Goal: Task Accomplishment & Management: Use online tool/utility

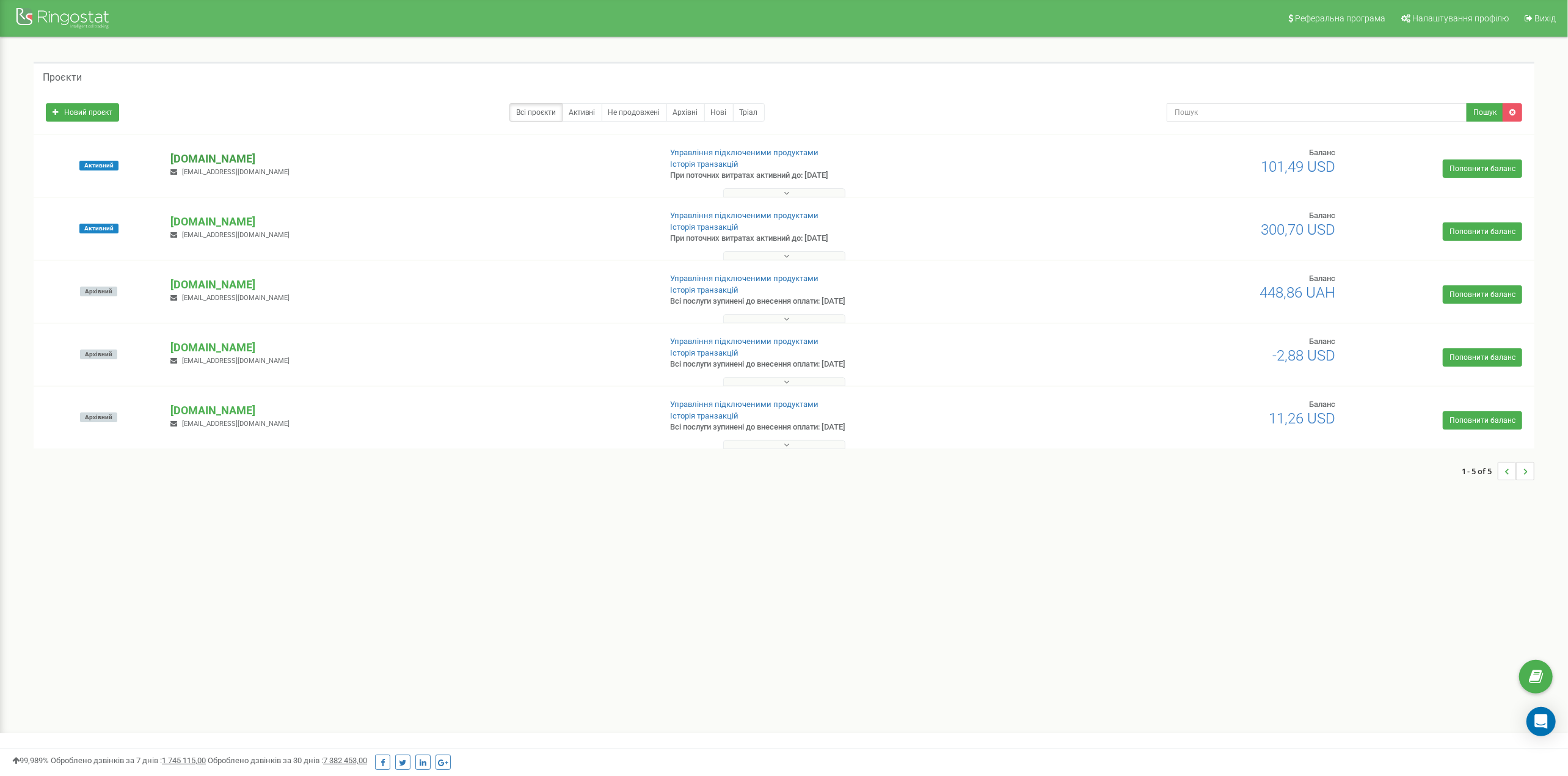
click at [265, 161] on p "[DOMAIN_NAME]" at bounding box center [410, 159] width 480 height 16
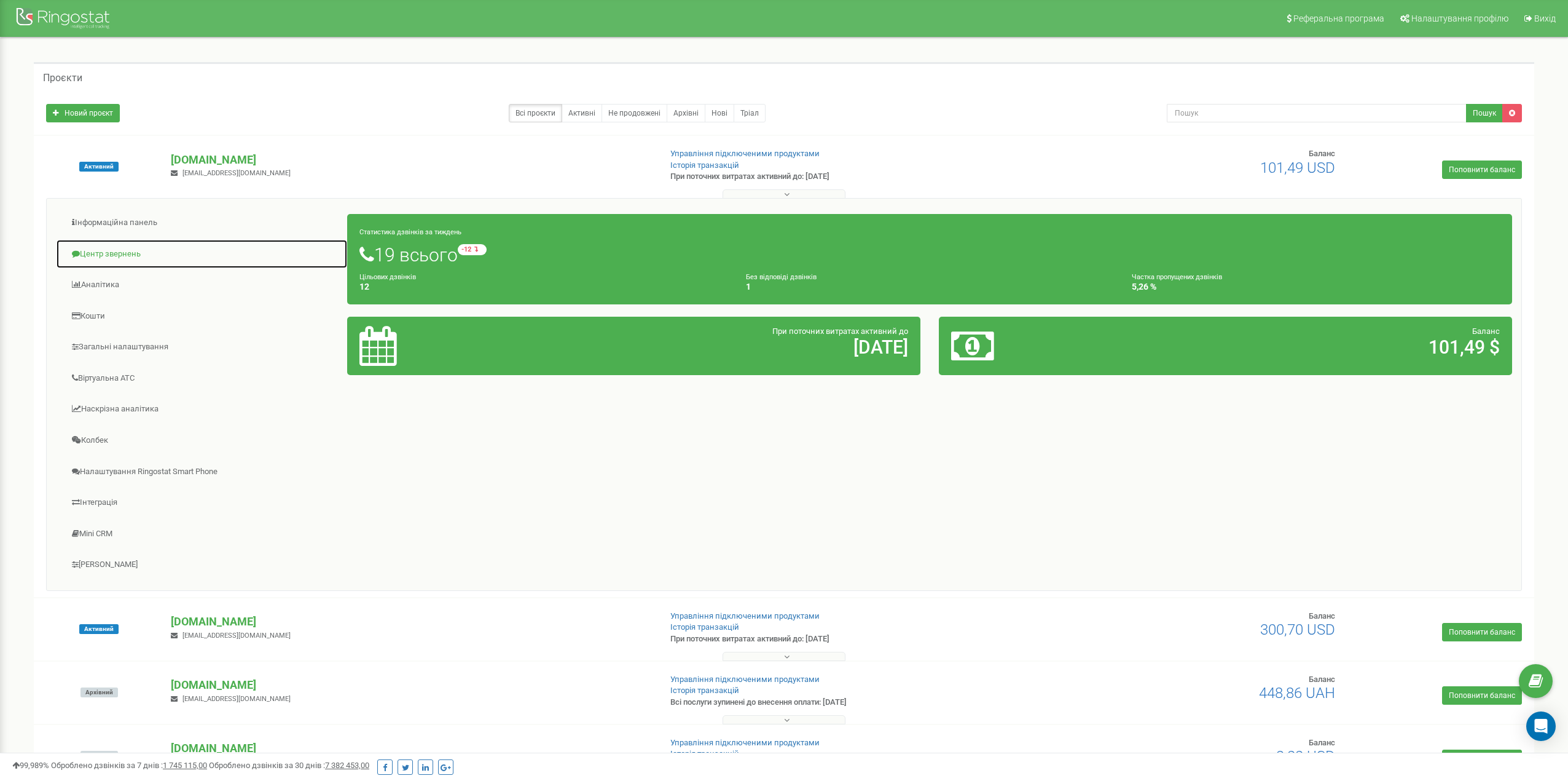
click at [140, 255] on link "Центр звернень" at bounding box center [202, 254] width 292 height 30
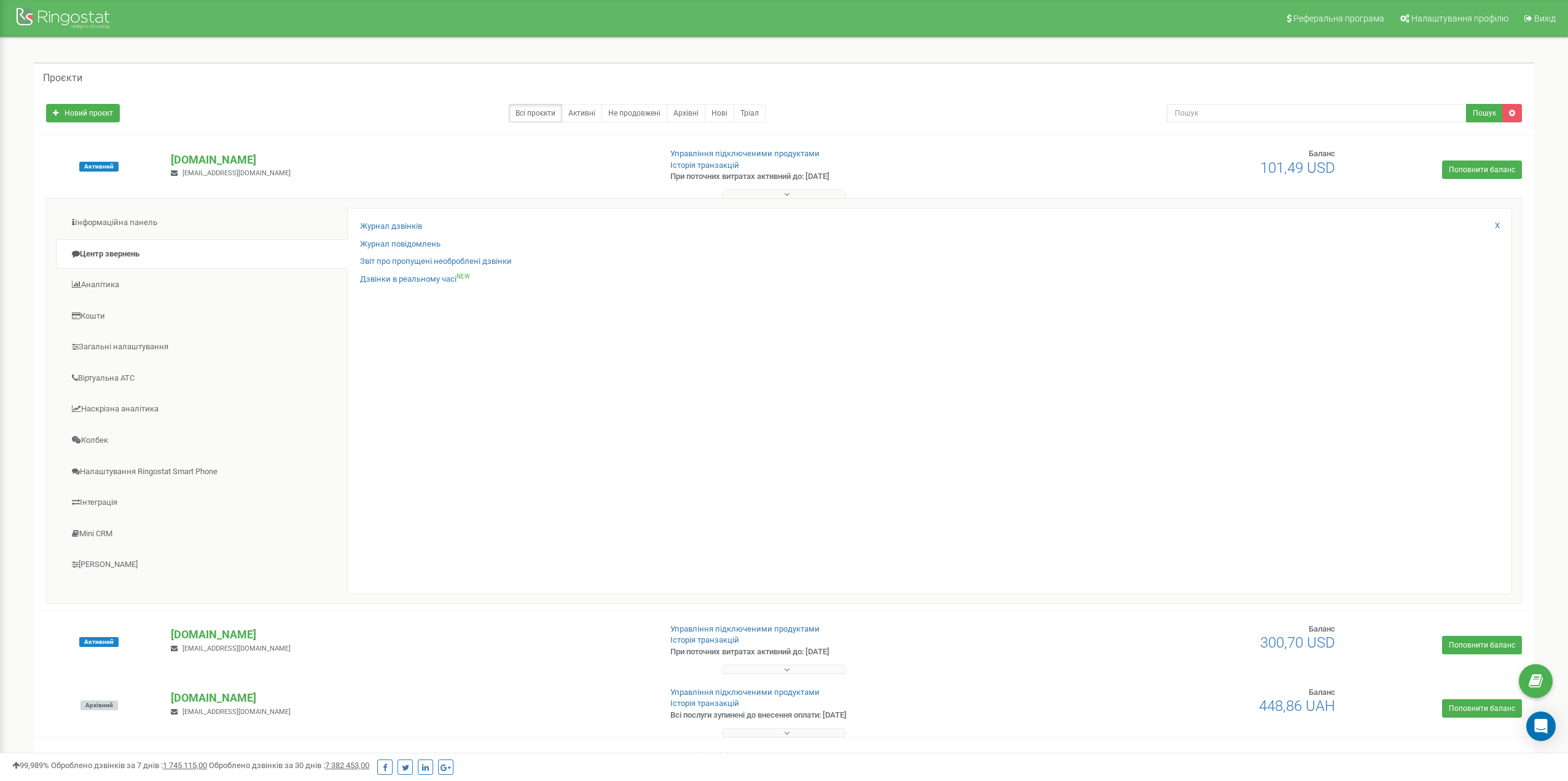
click at [396, 233] on div "Журнал дзвінків" at bounding box center [929, 229] width 1139 height 18
click at [397, 228] on link "Журнал дзвінків" at bounding box center [391, 226] width 62 height 12
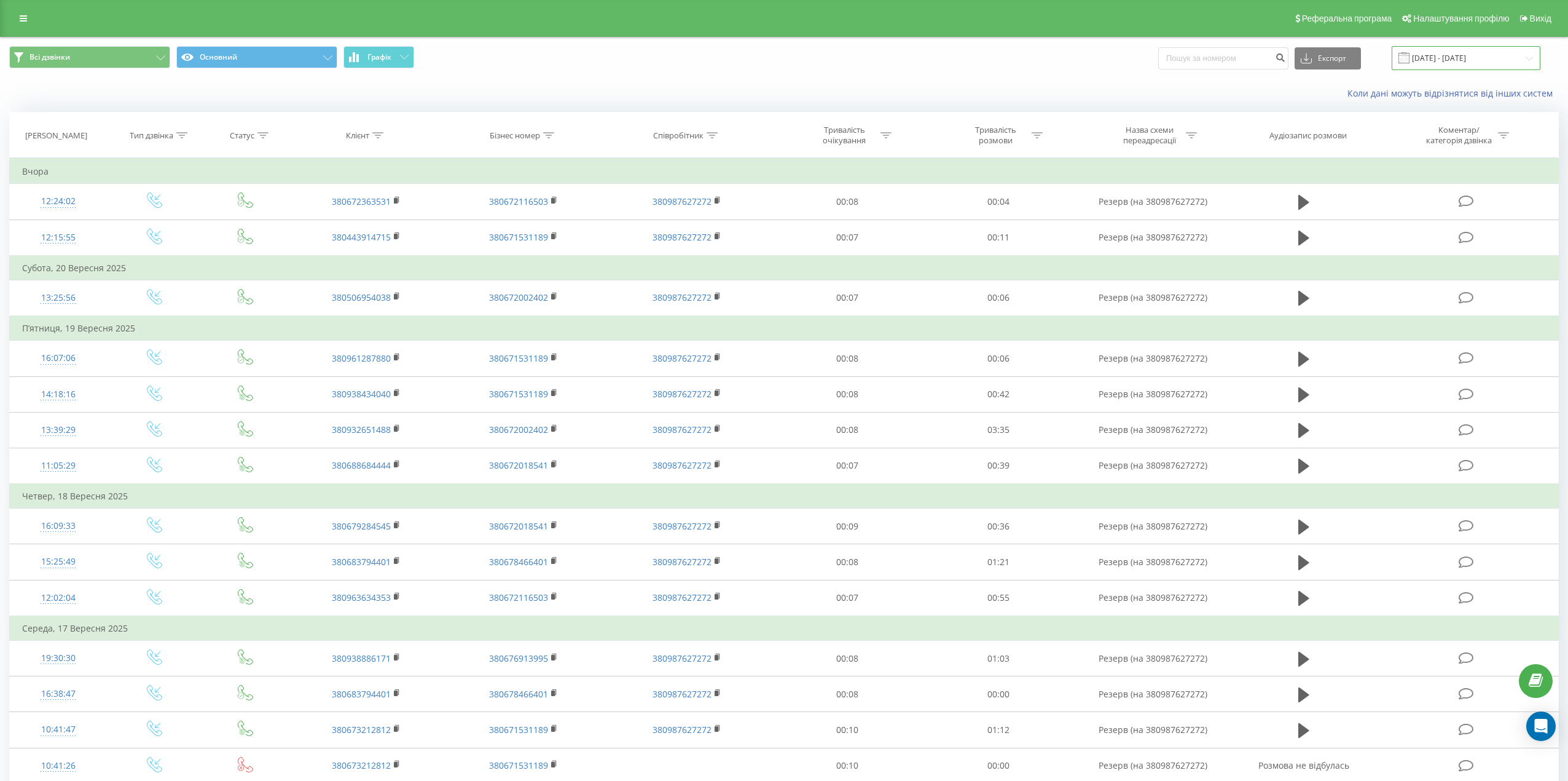
click at [1481, 56] on input "22.08.2025 - 22.09.2025" at bounding box center [1466, 58] width 149 height 24
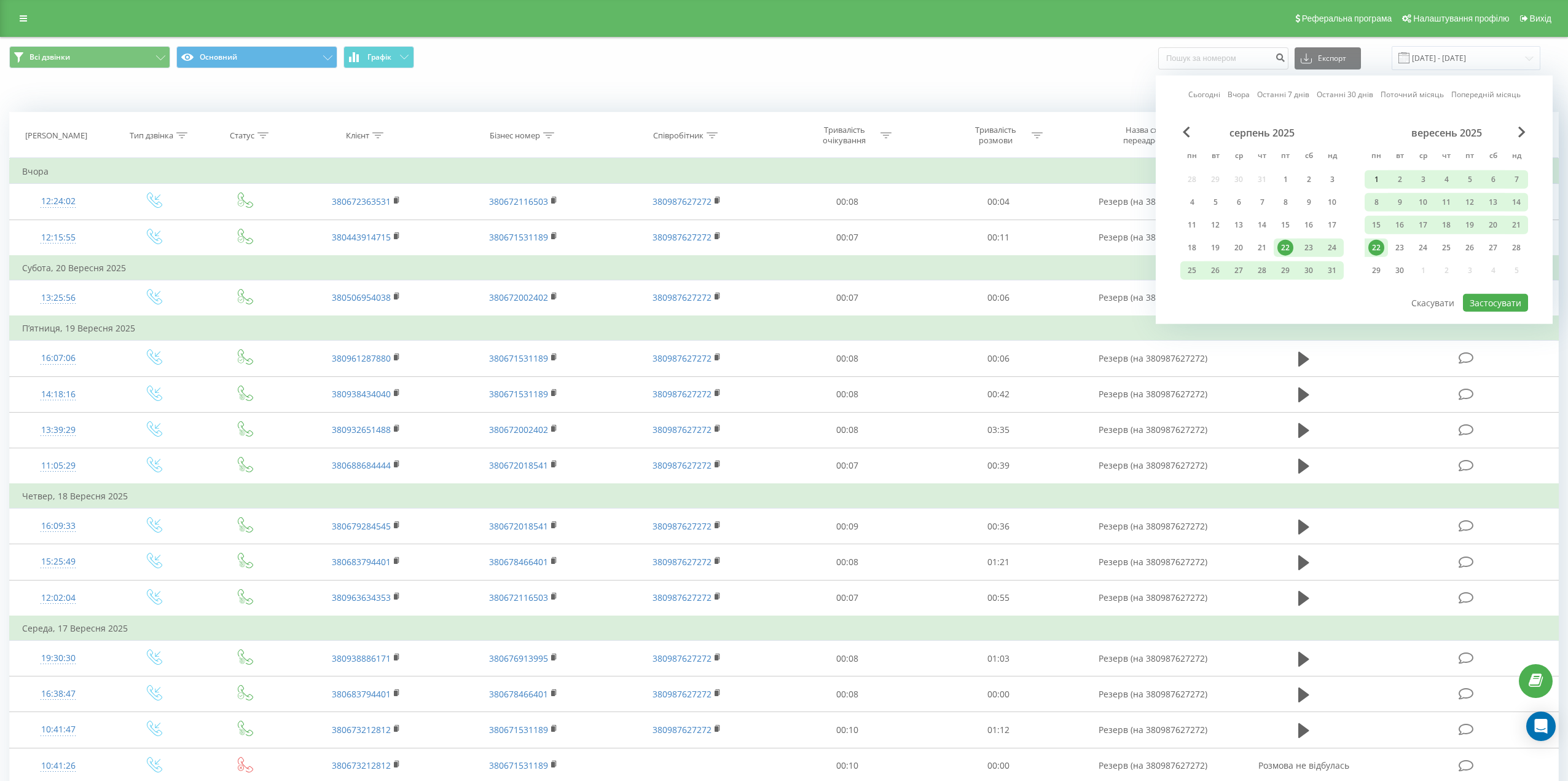
click at [1377, 180] on div "1" at bounding box center [1377, 180] width 16 height 16
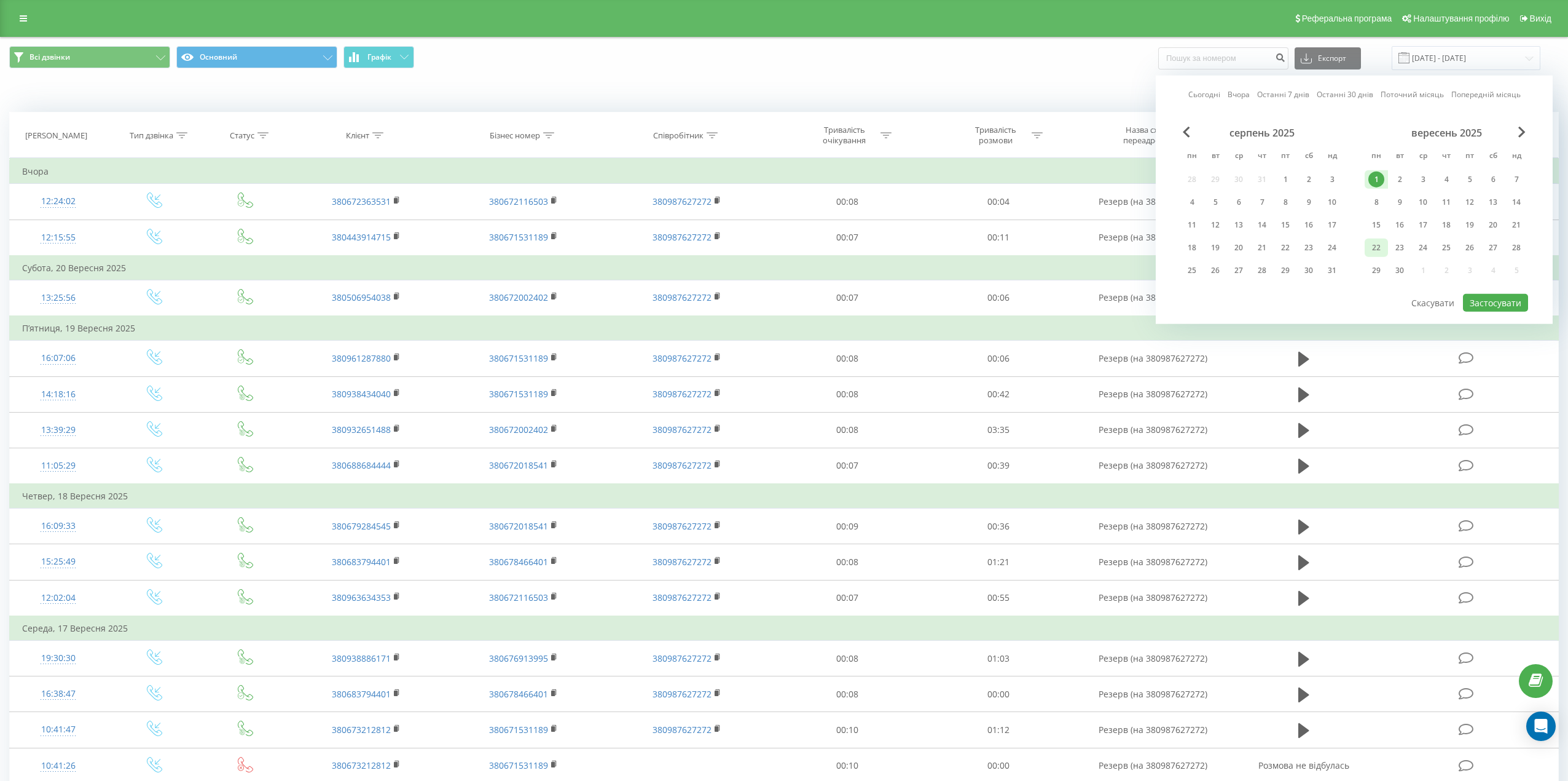
click at [1381, 251] on div "22" at bounding box center [1377, 248] width 16 height 16
click at [1495, 295] on button "Застосувати" at bounding box center [1496, 302] width 65 height 18
type input "01.09.2025 - 22.09.2025"
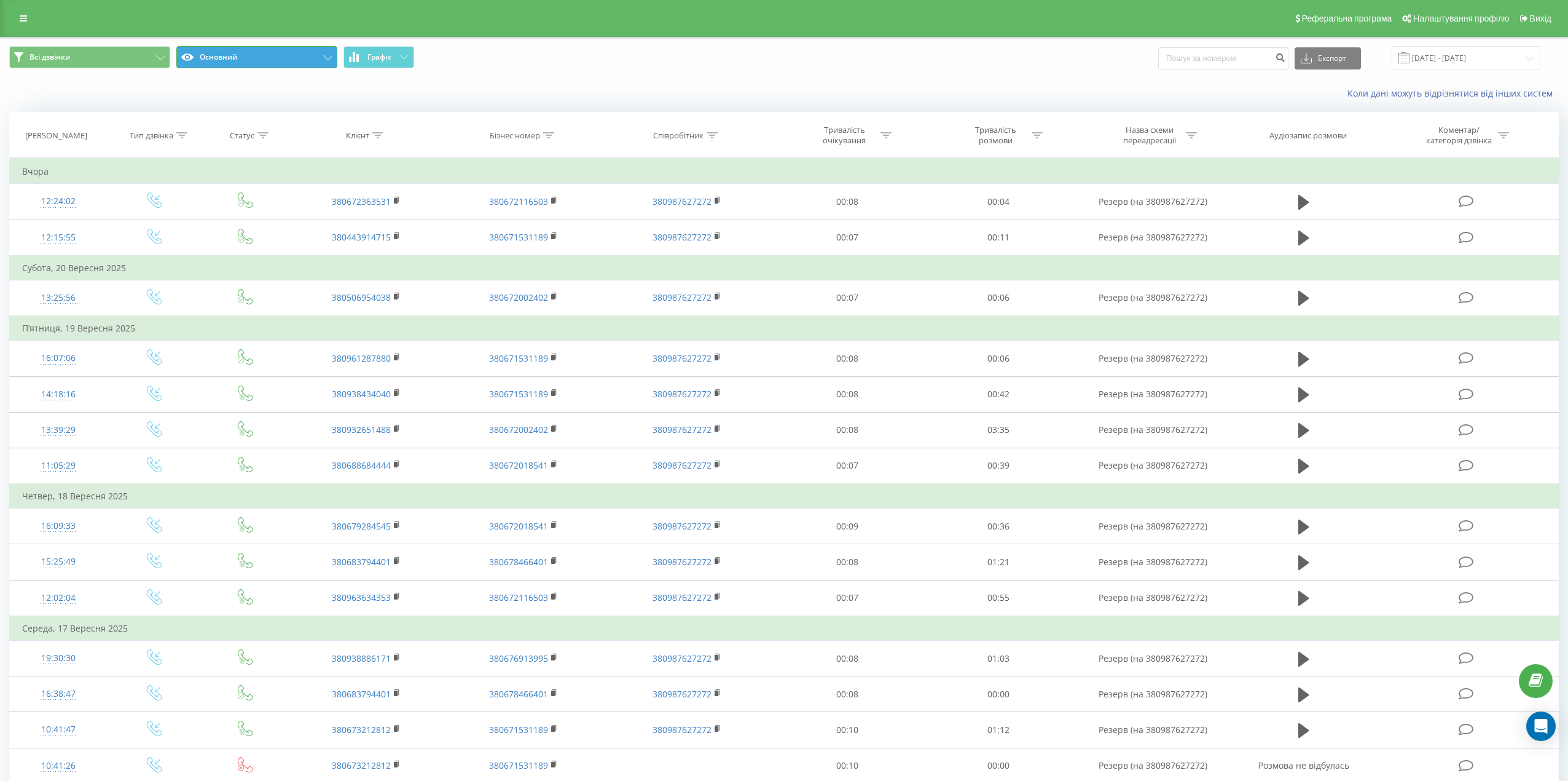
click at [259, 61] on button "Основний" at bounding box center [257, 57] width 161 height 22
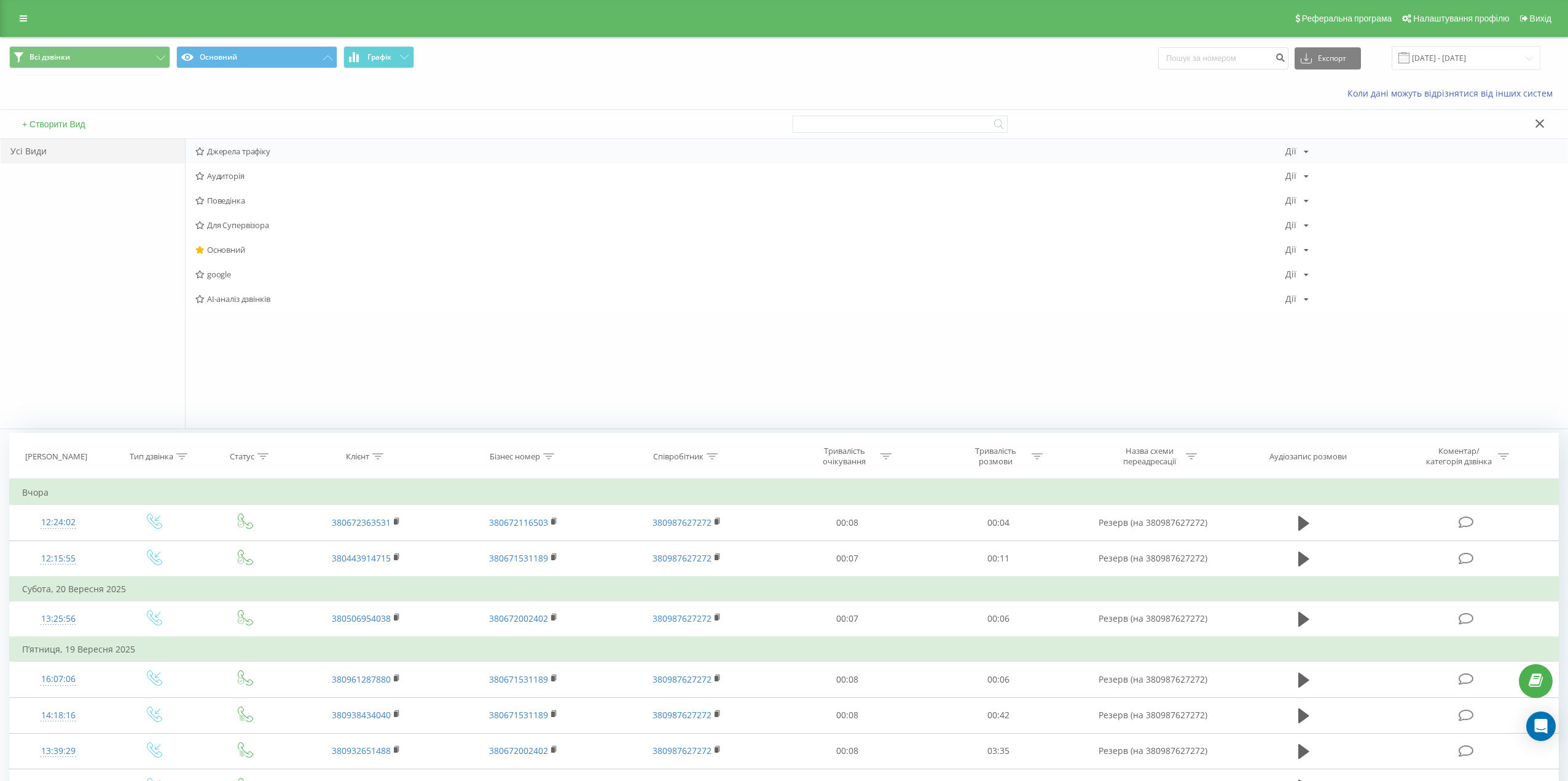
click at [242, 159] on div "Джерела трафіку Дії Редагувати Копіювати Видалити За замовчуванням Поділитися" at bounding box center [877, 151] width 1382 height 24
click at [245, 153] on span "Джерела трафіку" at bounding box center [740, 152] width 1090 height 9
